Goal: Navigation & Orientation: Go to known website

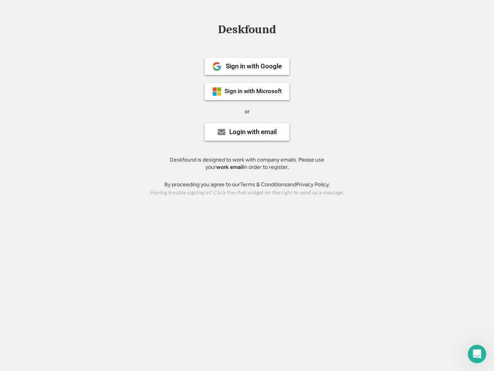
click at [247, 110] on div "or" at bounding box center [247, 112] width 5 height 8
click at [247, 31] on div "Deskfound" at bounding box center [247, 30] width 66 height 12
click at [211, 29] on div "Deskfound" at bounding box center [247, 31] width 494 height 15
click at [247, 31] on div "Deskfound" at bounding box center [247, 30] width 66 height 12
click at [247, 111] on div "or" at bounding box center [247, 112] width 5 height 8
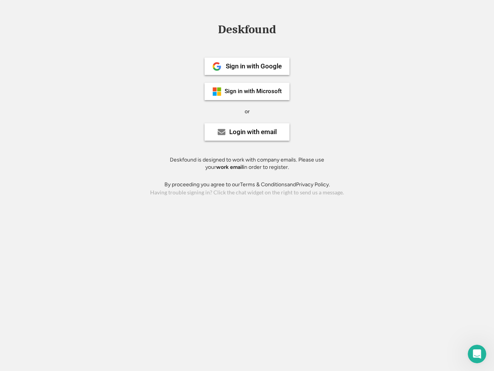
click at [247, 66] on div "Sign in with Google" at bounding box center [254, 66] width 56 height 7
click at [254, 66] on div "Sign in with Google" at bounding box center [254, 66] width 56 height 7
click at [217, 66] on img at bounding box center [216, 66] width 9 height 9
click at [247, 91] on div "Sign in with Microsoft" at bounding box center [253, 91] width 57 height 6
click at [254, 91] on div "Sign in with Microsoft" at bounding box center [253, 91] width 57 height 6
